Goal: Find specific page/section: Find specific page/section

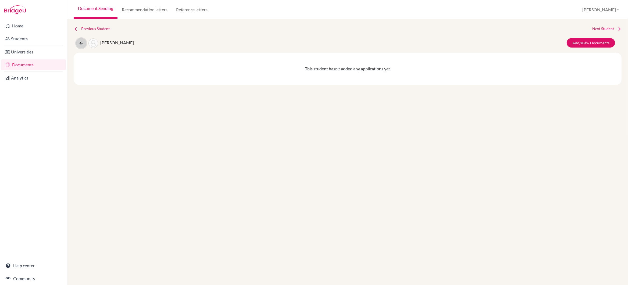
click at [80, 43] on icon at bounding box center [80, 43] width 5 height 5
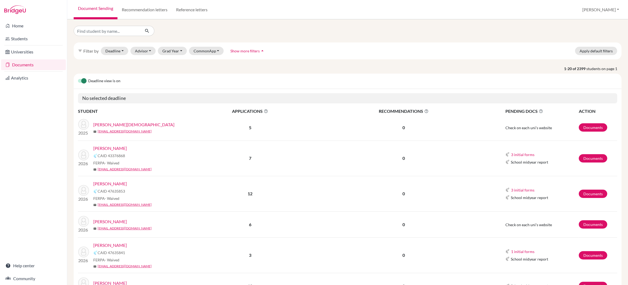
click at [116, 148] on link "[PERSON_NAME]" at bounding box center [110, 148] width 34 height 6
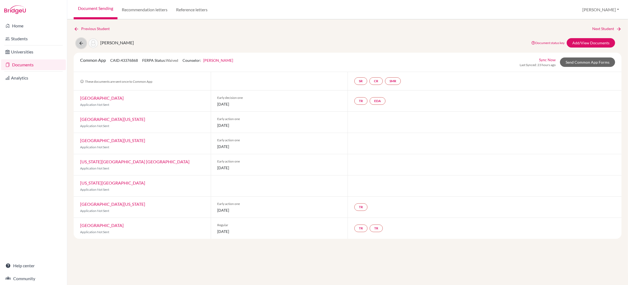
click at [80, 42] on icon at bounding box center [80, 43] width 5 height 5
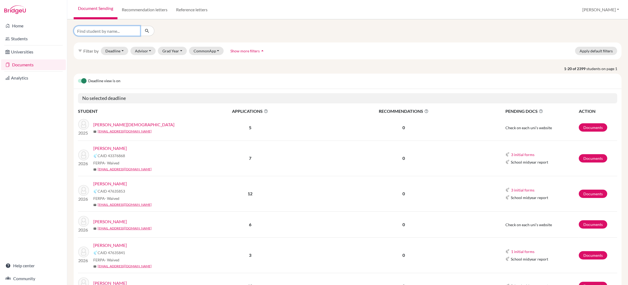
click at [111, 30] on input "Find student by name..." at bounding box center [107, 31] width 67 height 10
type input "ziyang"
click at [146, 29] on icon "submit" at bounding box center [146, 30] width 5 height 5
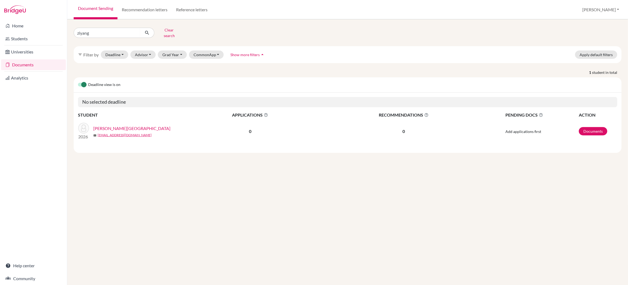
click at [110, 125] on link "WANG, Ziyang" at bounding box center [131, 128] width 77 height 6
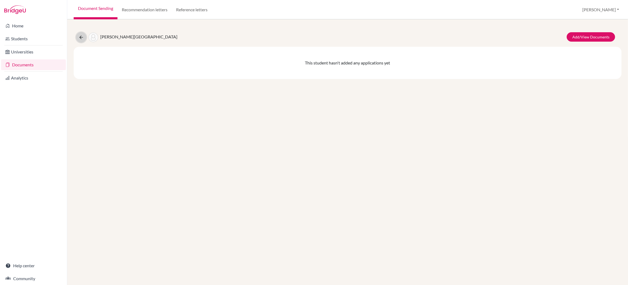
click at [81, 36] on icon at bounding box center [80, 37] width 5 height 5
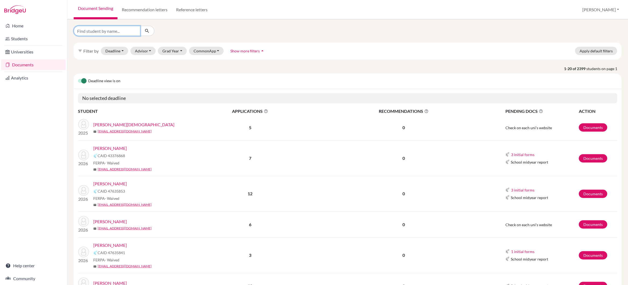
click at [95, 30] on input "Find student by name..." at bounding box center [107, 31] width 67 height 10
type input "zhang"
click at [149, 31] on icon "submit" at bounding box center [146, 30] width 5 height 5
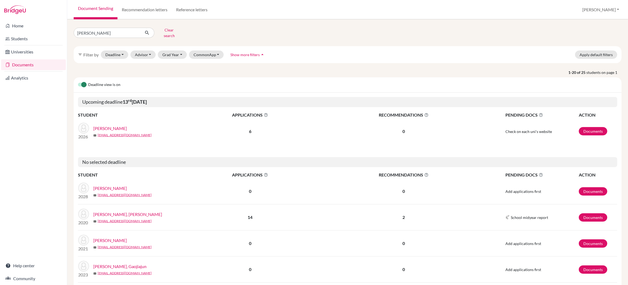
click at [109, 125] on link "ZHANG, Ziyan" at bounding box center [110, 128] width 34 height 6
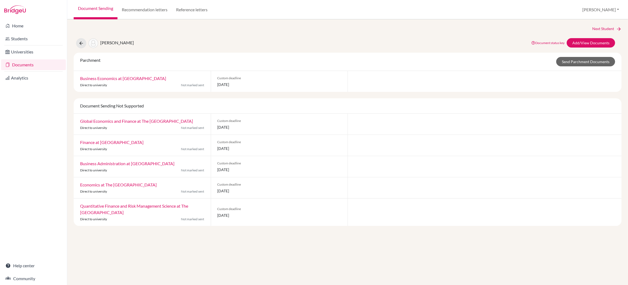
drag, startPoint x: 258, startPoint y: 84, endPoint x: 87, endPoint y: 48, distance: 174.2
click at [87, 48] on div "Next Student [PERSON_NAME] Document status key TR Requirement. Document not upl…" at bounding box center [348, 126] width 548 height 200
click at [407, 164] on div at bounding box center [485, 166] width 274 height 21
